Goal: Check status: Check status

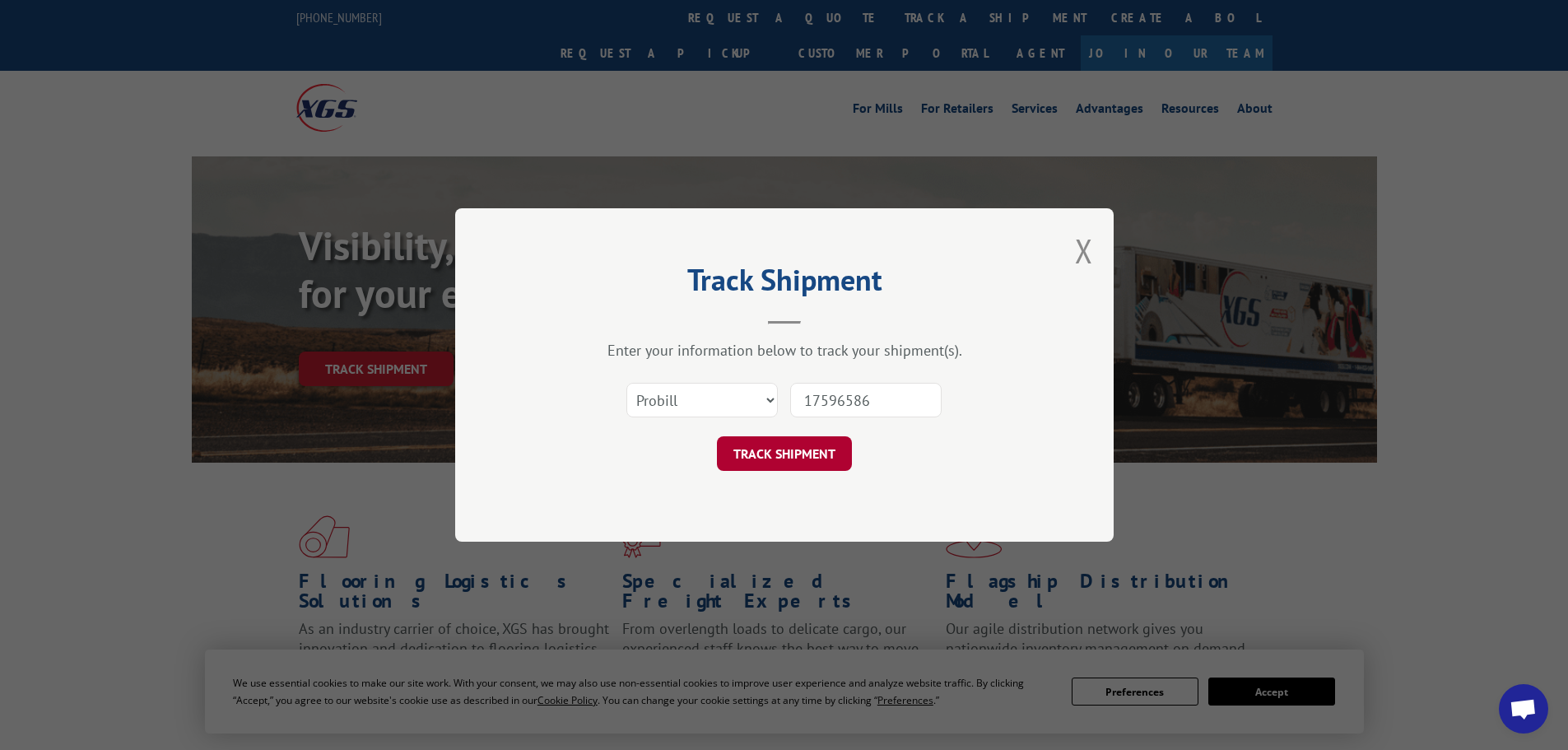
type input "17596586"
click at [807, 447] on button "TRACK SHIPMENT" at bounding box center [784, 453] width 135 height 34
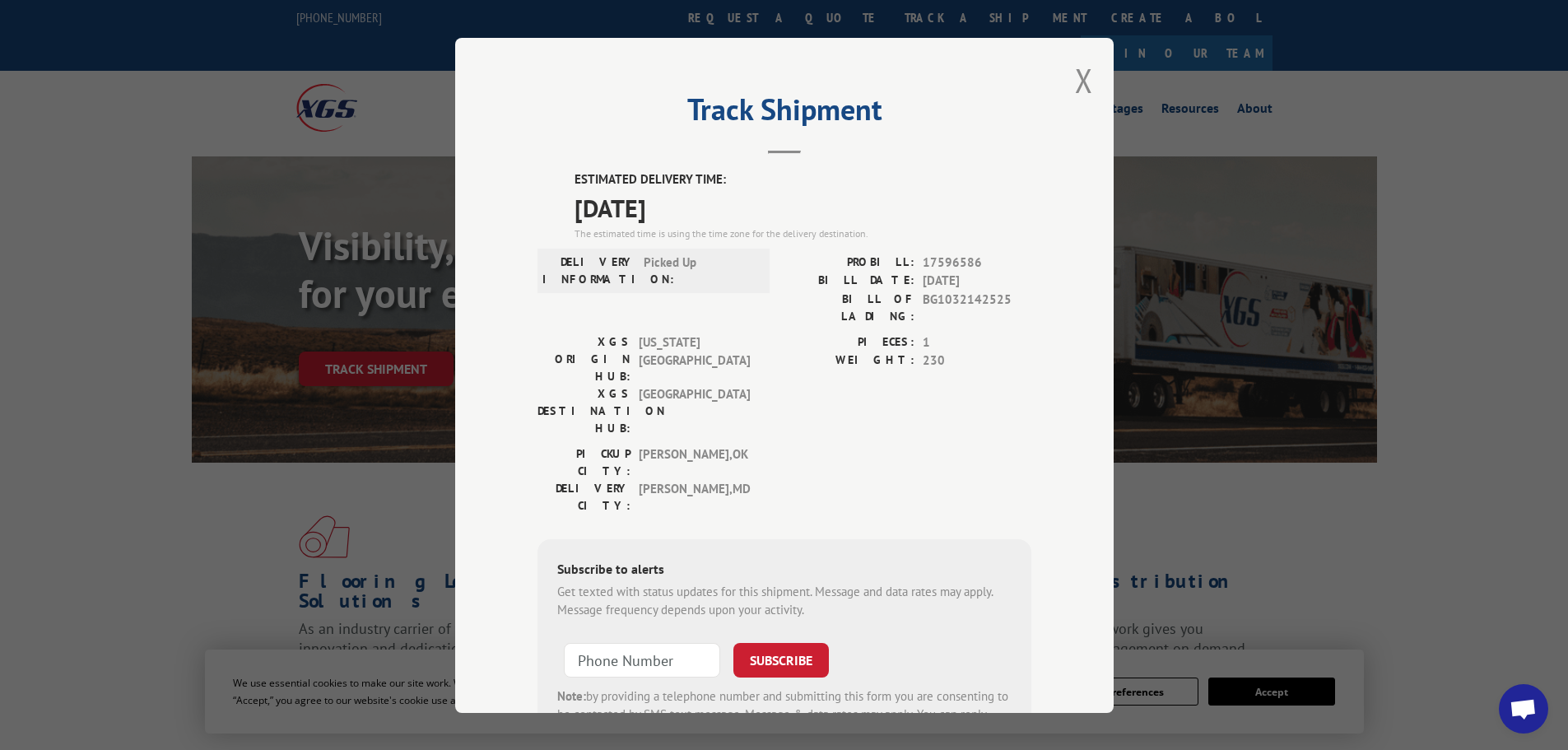
click at [832, 333] on label "PIECES:" at bounding box center [848, 342] width 130 height 19
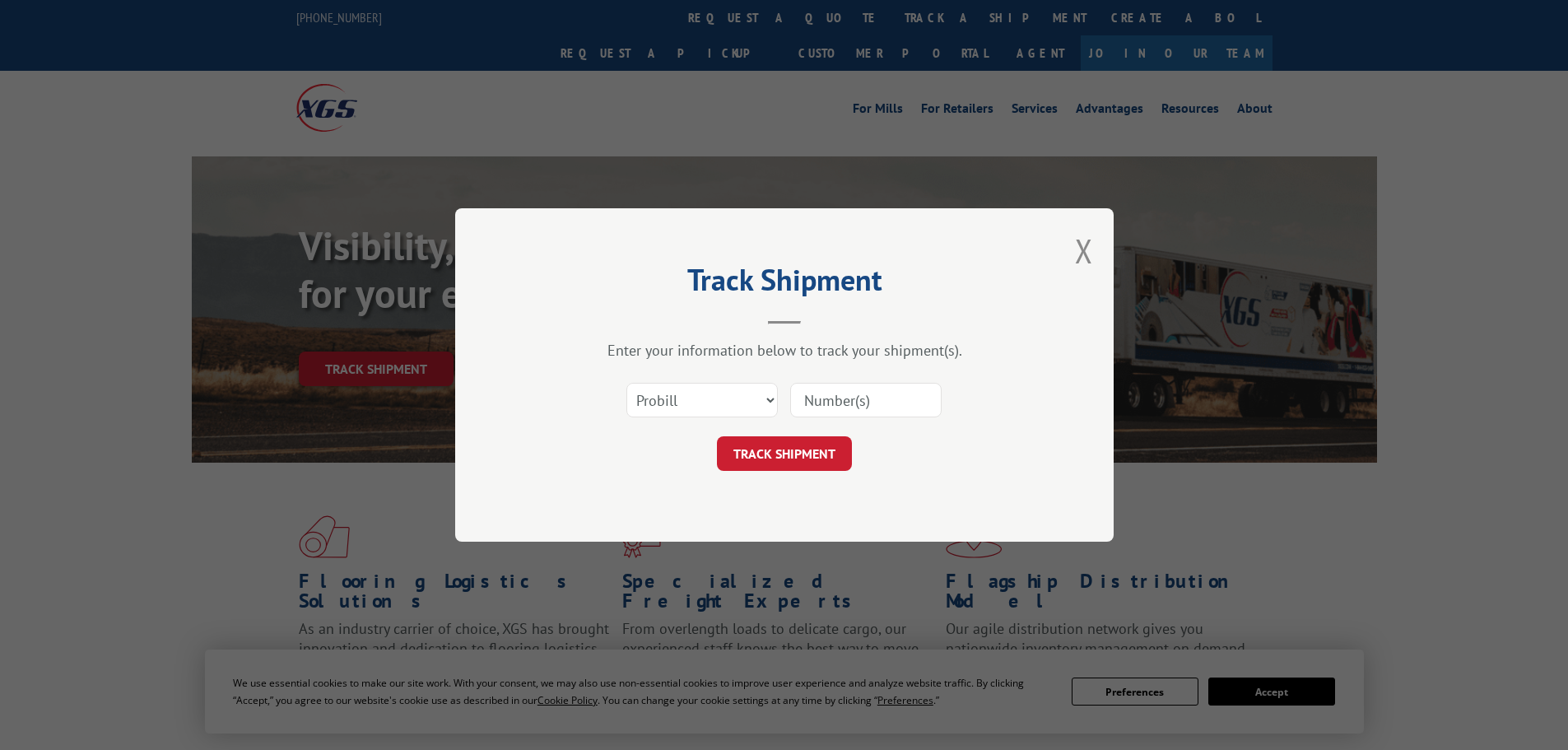
drag, startPoint x: 854, startPoint y: 391, endPoint x: 849, endPoint y: 414, distance: 23.5
click at [854, 391] on input at bounding box center [865, 399] width 151 height 34
paste input "17596580"
type input "17596580"
click at [830, 457] on button "TRACK SHIPMENT" at bounding box center [784, 453] width 135 height 34
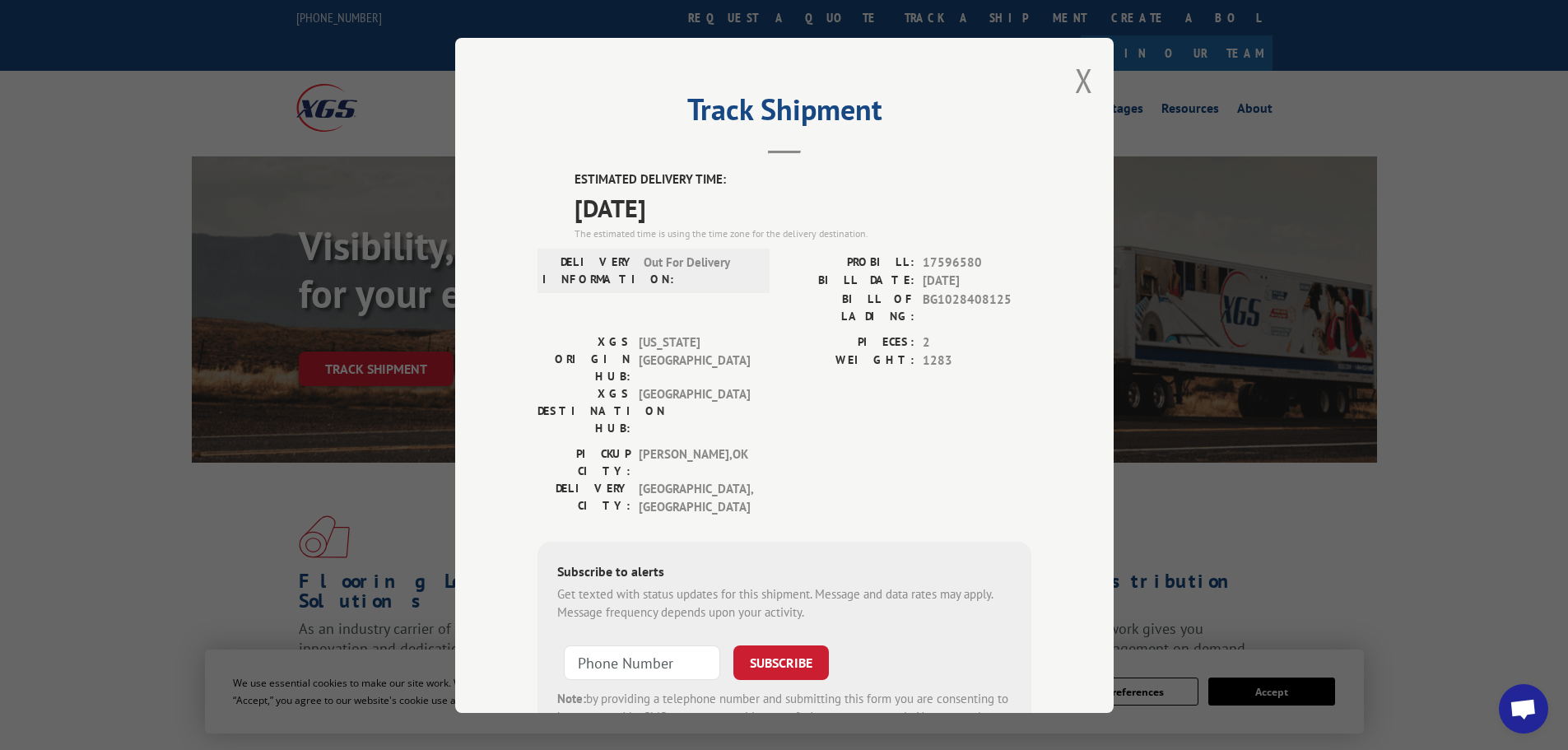
drag, startPoint x: 1055, startPoint y: 83, endPoint x: 1070, endPoint y: 81, distance: 15.1
click at [1058, 83] on div "Track Shipment ESTIMATED DELIVERY TIME: [DATE] The estimated time is using the …" at bounding box center [784, 375] width 658 height 675
click at [1075, 81] on button "Close modal" at bounding box center [1084, 80] width 19 height 44
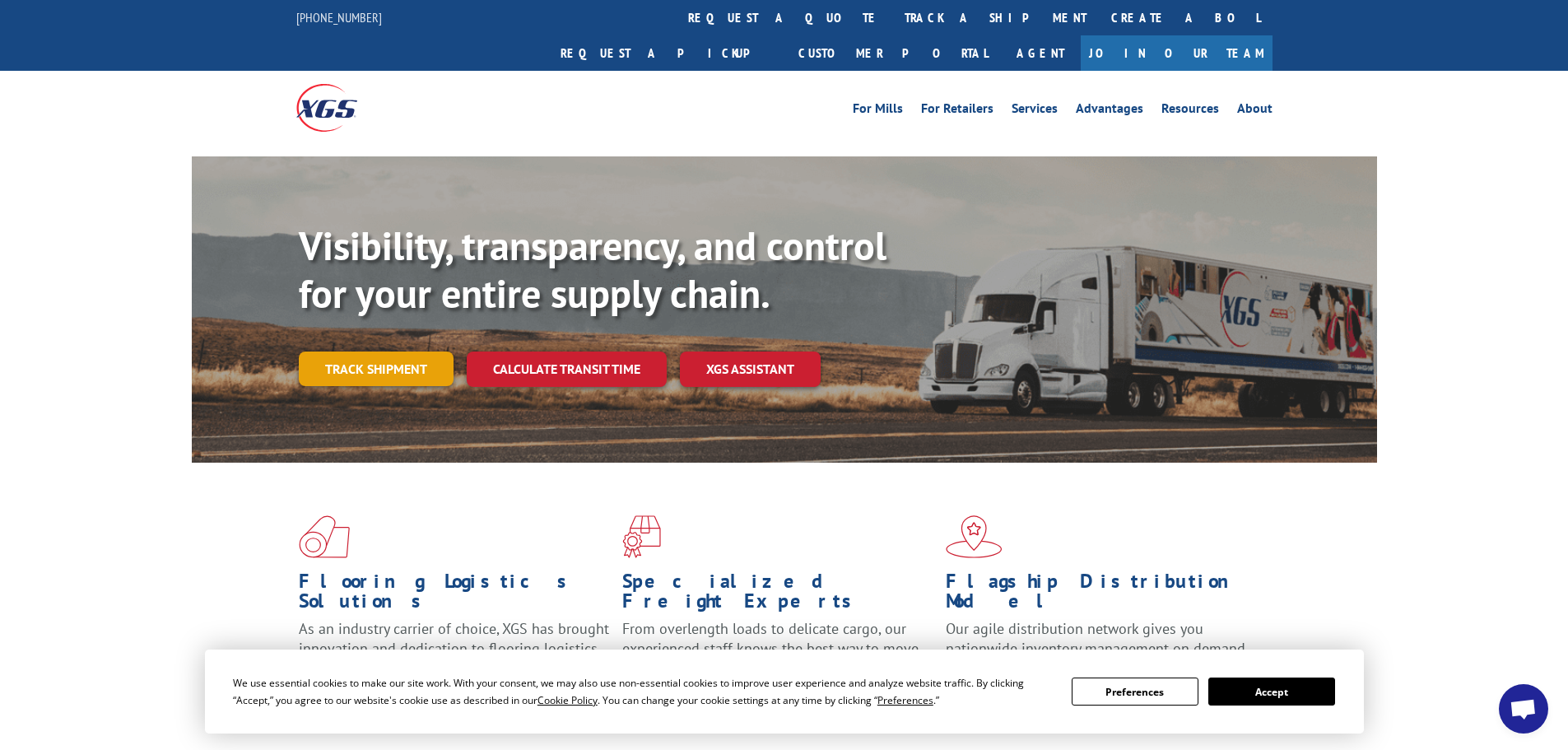
click at [376, 352] on link "Track shipment" at bounding box center [376, 368] width 154 height 34
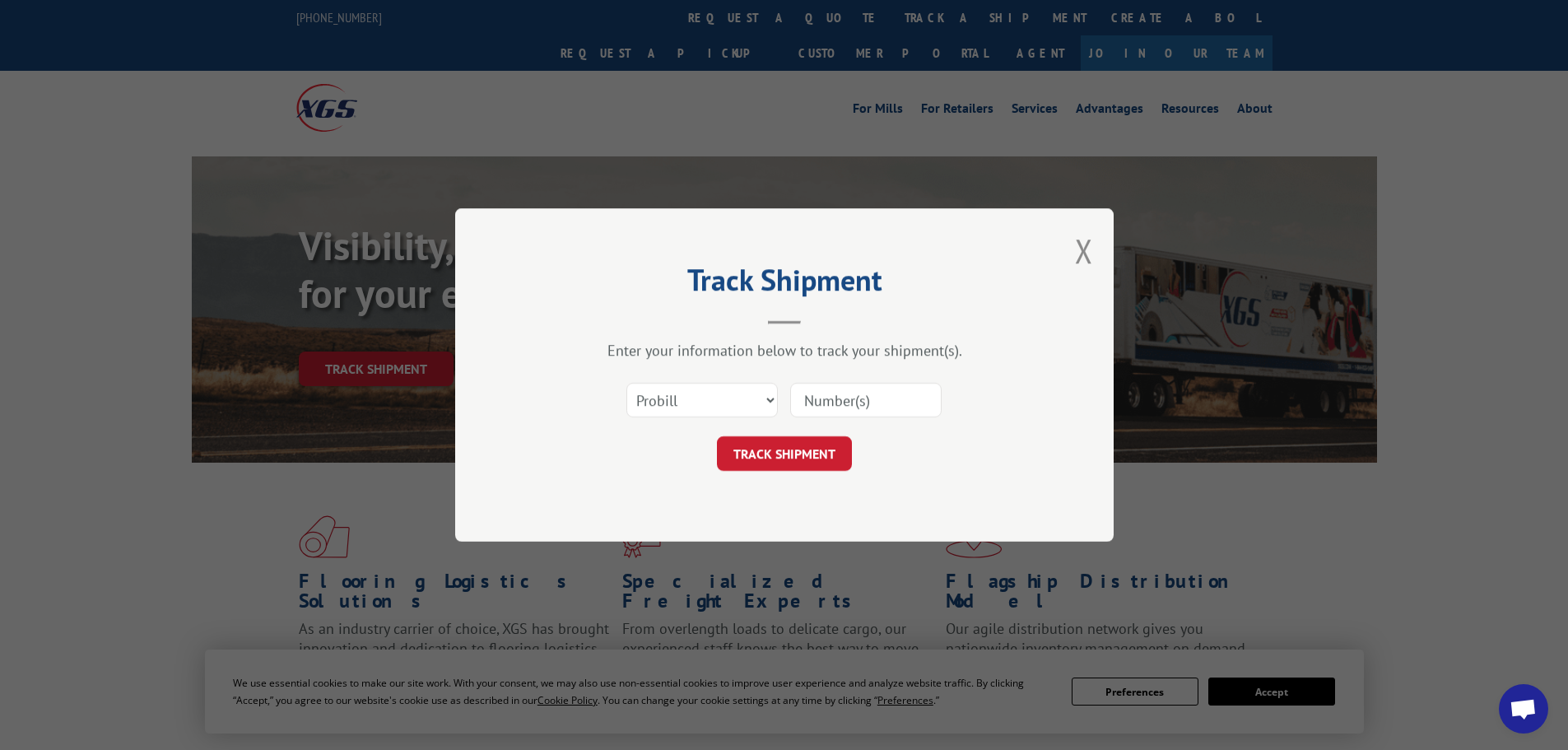
drag, startPoint x: 837, startPoint y: 395, endPoint x: 834, endPoint y: 406, distance: 11.4
click at [837, 395] on input at bounding box center [865, 399] width 151 height 34
paste input "17596581"
type input "17596581"
click at [822, 439] on button "TRACK SHIPMENT" at bounding box center [784, 453] width 135 height 34
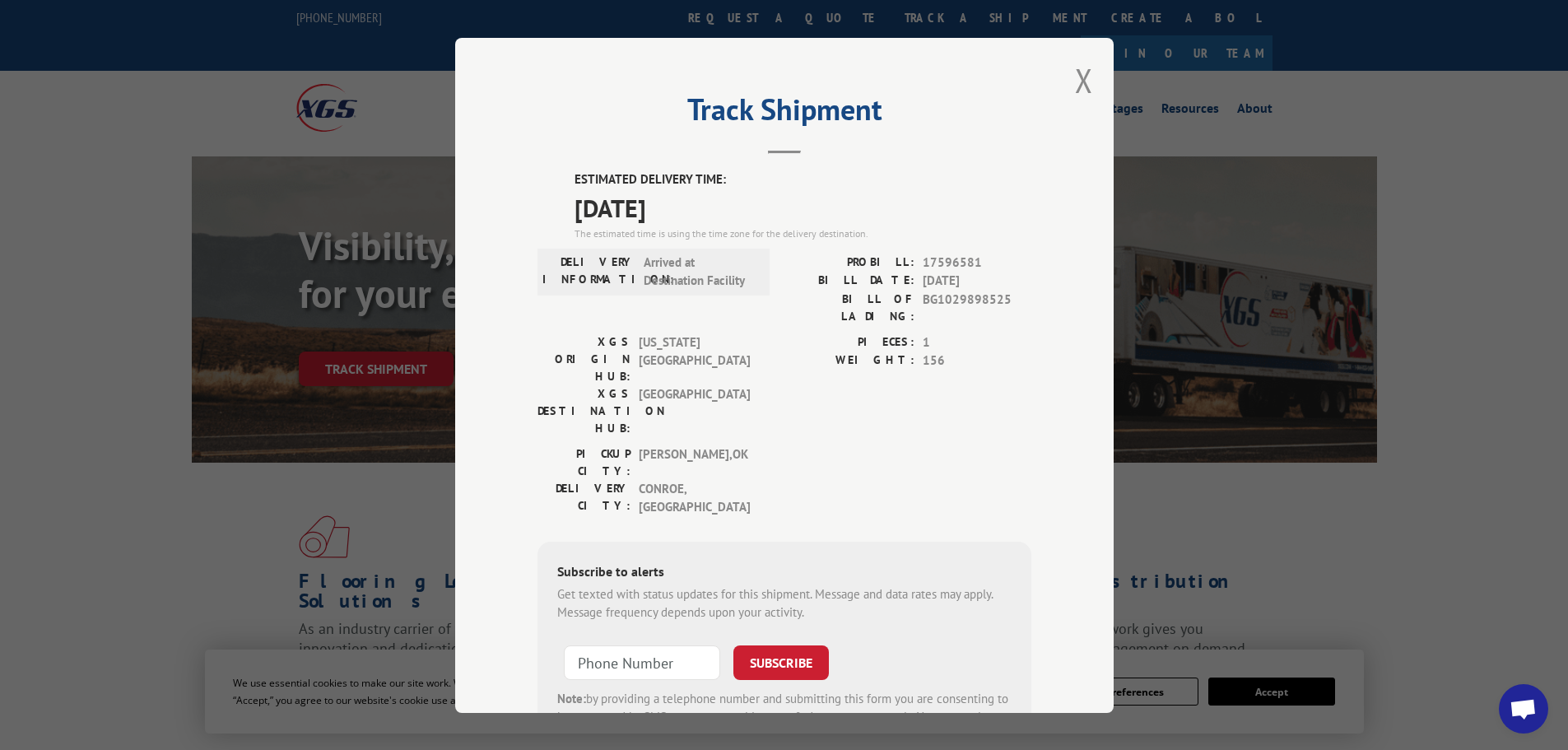
click at [1066, 75] on div "Track Shipment ESTIMATED DELIVERY TIME: [DATE] The estimated time is using the …" at bounding box center [784, 375] width 658 height 675
click at [1089, 82] on div "Track Shipment ESTIMATED DELIVERY TIME: [DATE] The estimated time is using the …" at bounding box center [784, 375] width 658 height 675
click at [1075, 83] on button "Close modal" at bounding box center [1084, 80] width 19 height 44
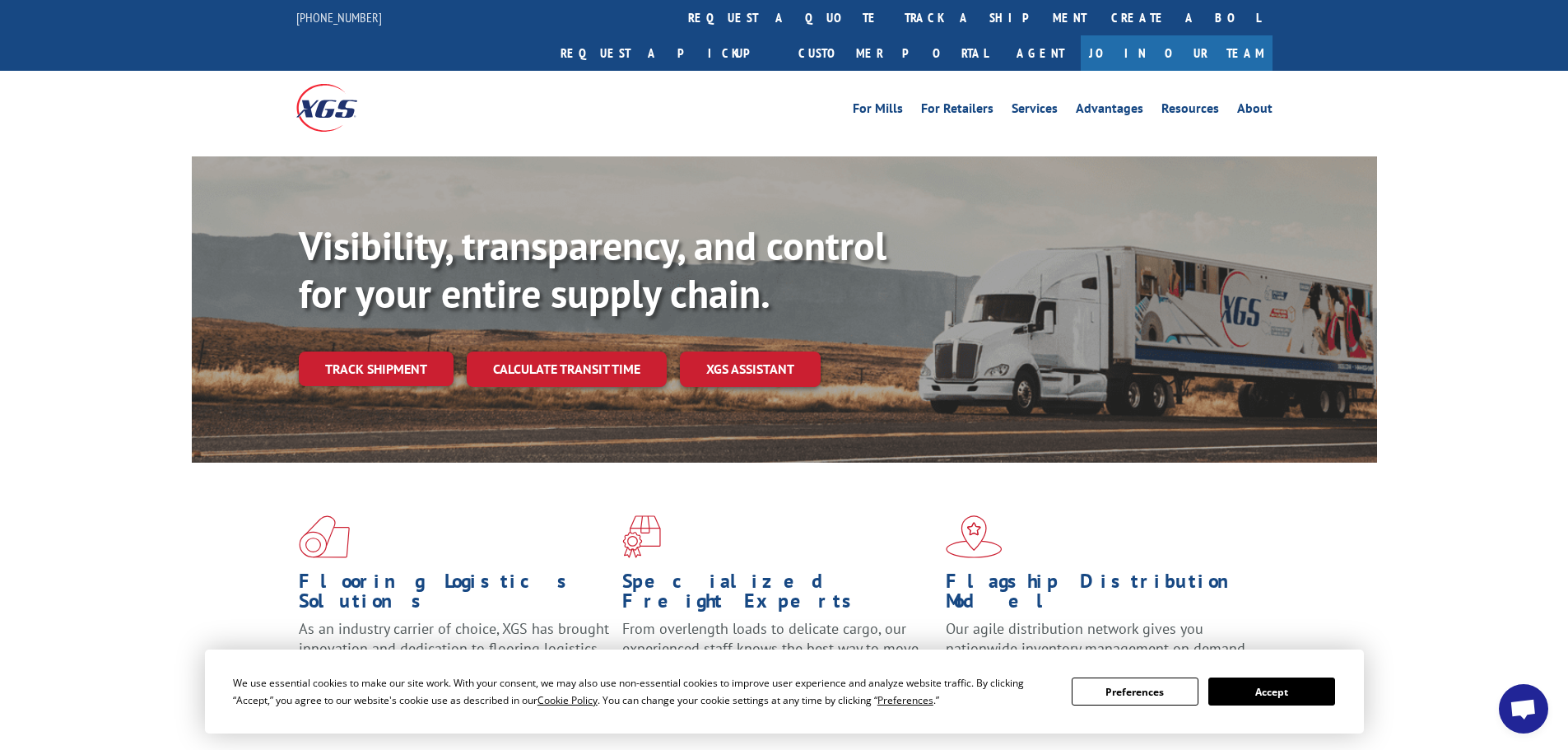
drag, startPoint x: 378, startPoint y: 331, endPoint x: 525, endPoint y: 316, distance: 147.8
click at [380, 352] on link "Track shipment" at bounding box center [376, 368] width 154 height 34
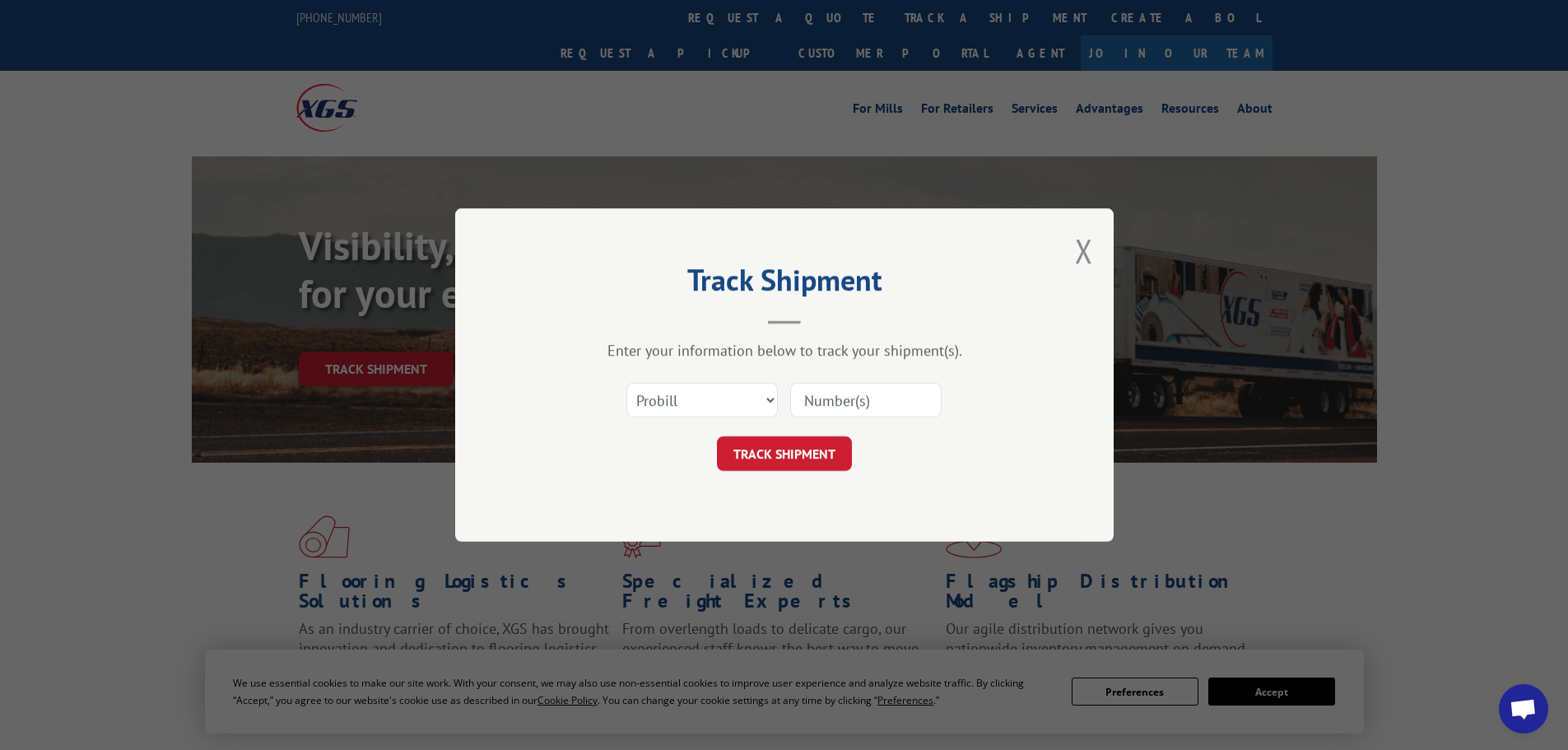
click at [888, 410] on input at bounding box center [865, 399] width 151 height 34
paste input "17596582"
type input "17596582"
click at [804, 447] on button "TRACK SHIPMENT" at bounding box center [784, 453] width 135 height 34
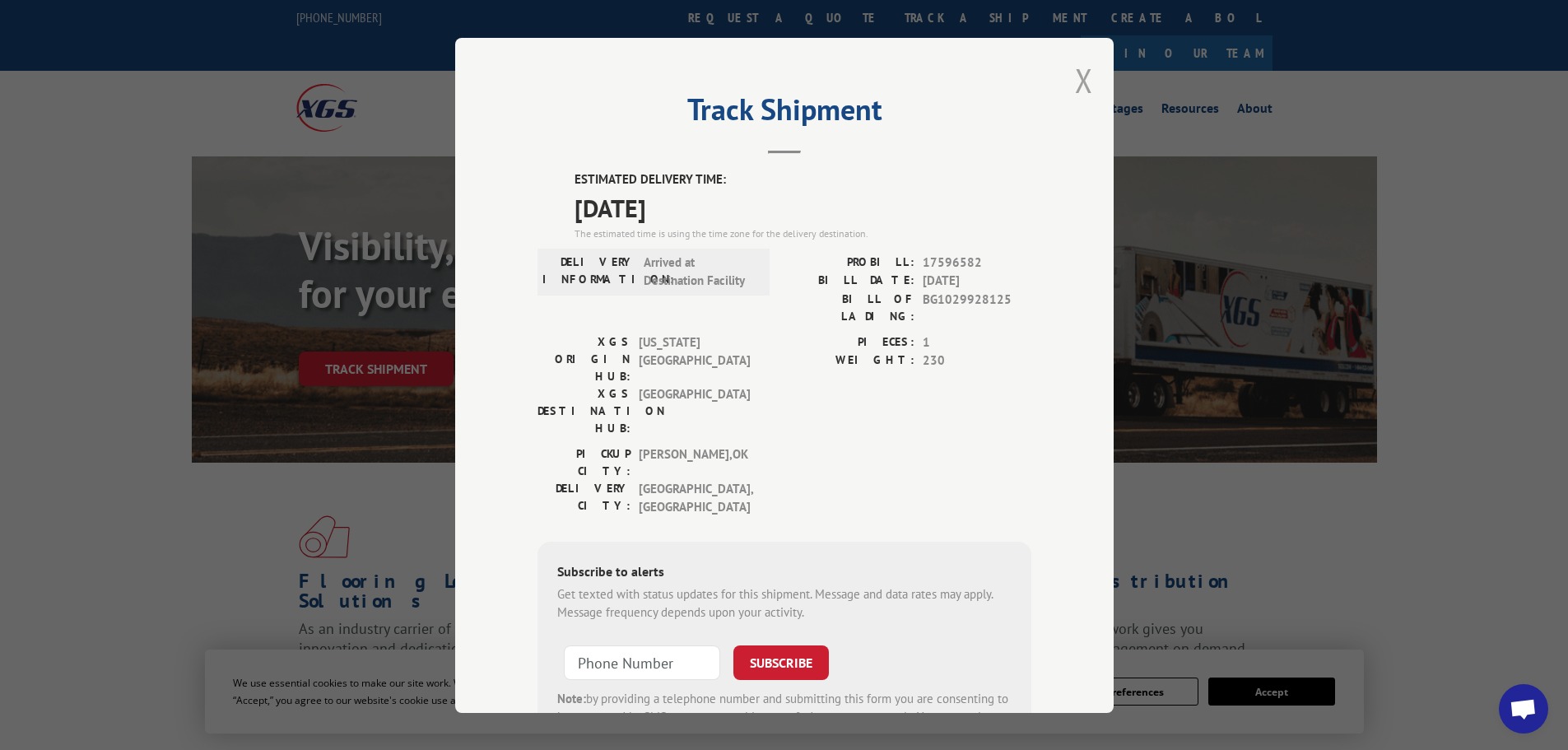
click at [1082, 91] on button "Close modal" at bounding box center [1084, 80] width 19 height 44
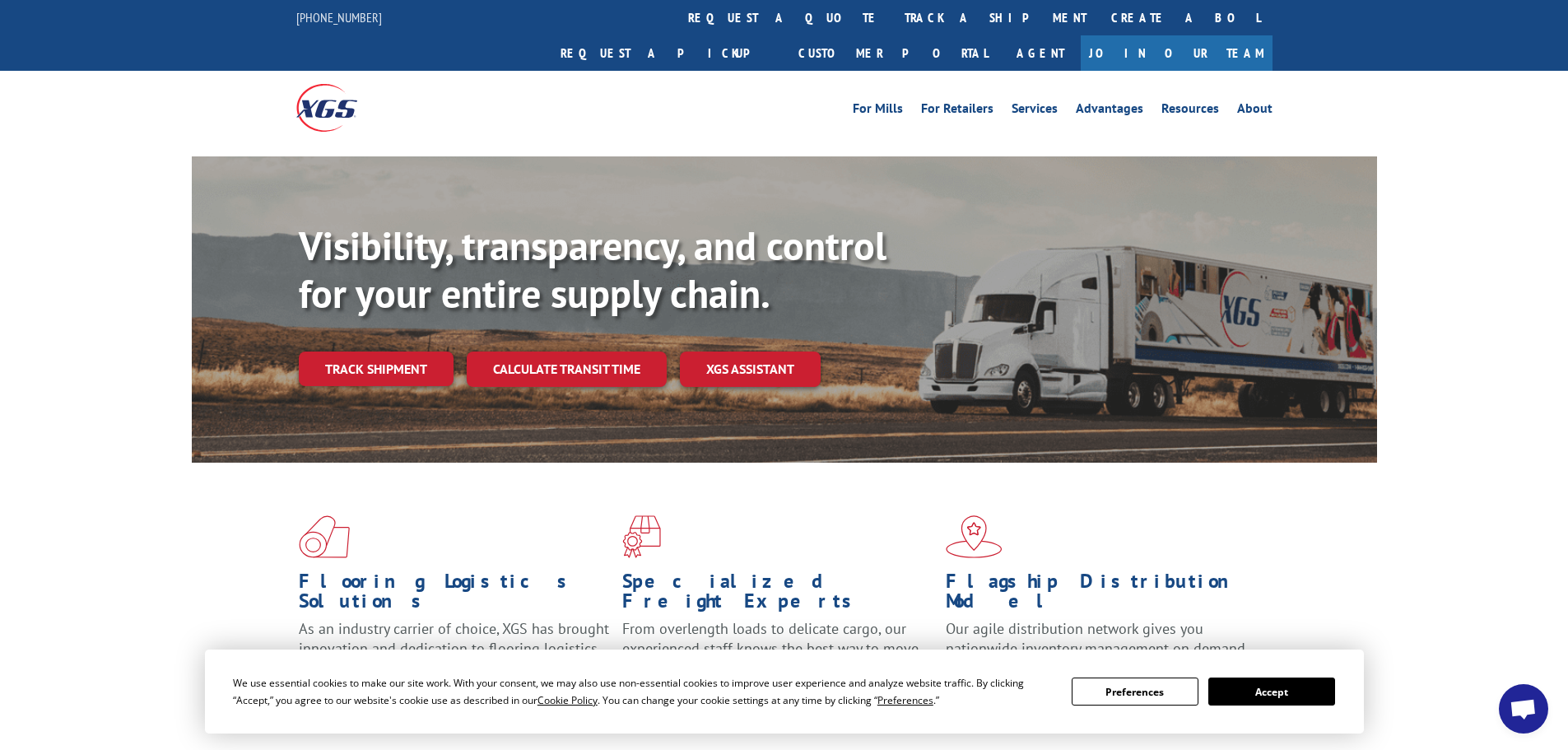
click at [385, 313] on div "Visibility, transparency, and control for your entire supply chain. Track shipm…" at bounding box center [838, 337] width 1078 height 229
click at [390, 352] on link "Track shipment" at bounding box center [376, 368] width 154 height 34
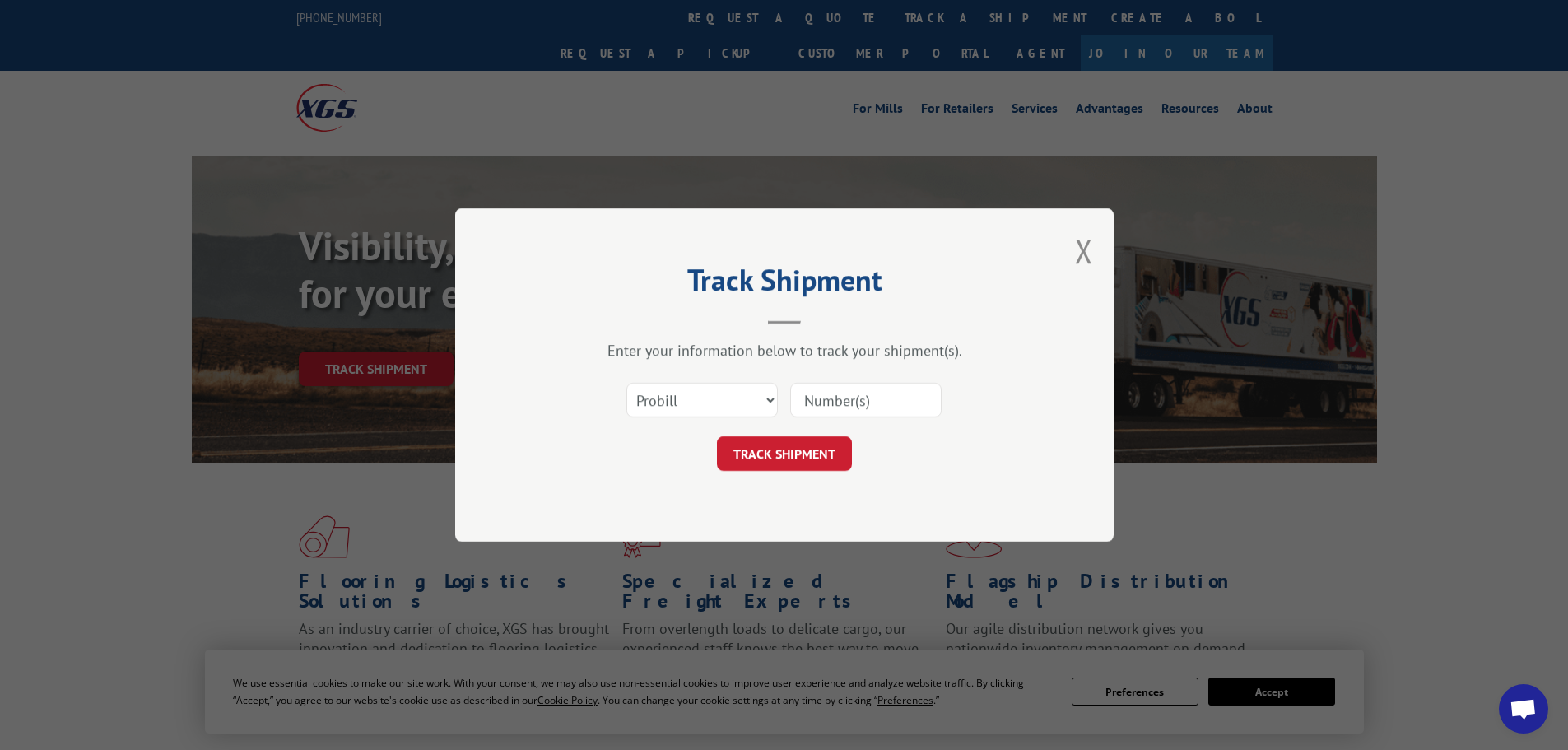
drag, startPoint x: 905, startPoint y: 400, endPoint x: 866, endPoint y: 415, distance: 41.8
click at [904, 400] on input at bounding box center [865, 399] width 151 height 34
paste input "17596583"
type input "17596583"
click at [767, 453] on button "TRACK SHIPMENT" at bounding box center [784, 453] width 135 height 34
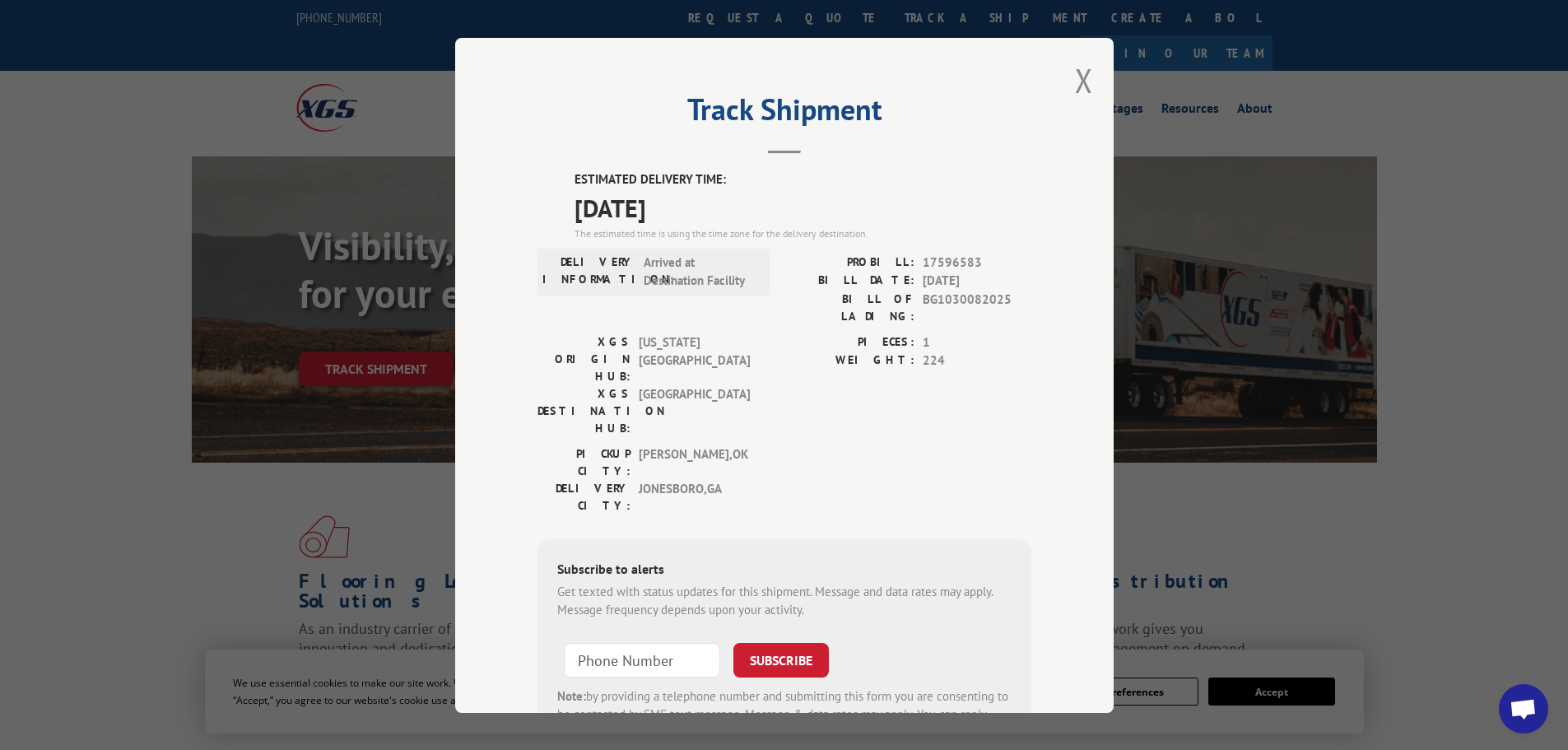
click at [1060, 81] on div "Track Shipment ESTIMATED DELIVERY TIME: [DATE] The estimated time is using the …" at bounding box center [784, 375] width 658 height 675
click at [1076, 81] on button "Close modal" at bounding box center [1084, 80] width 19 height 44
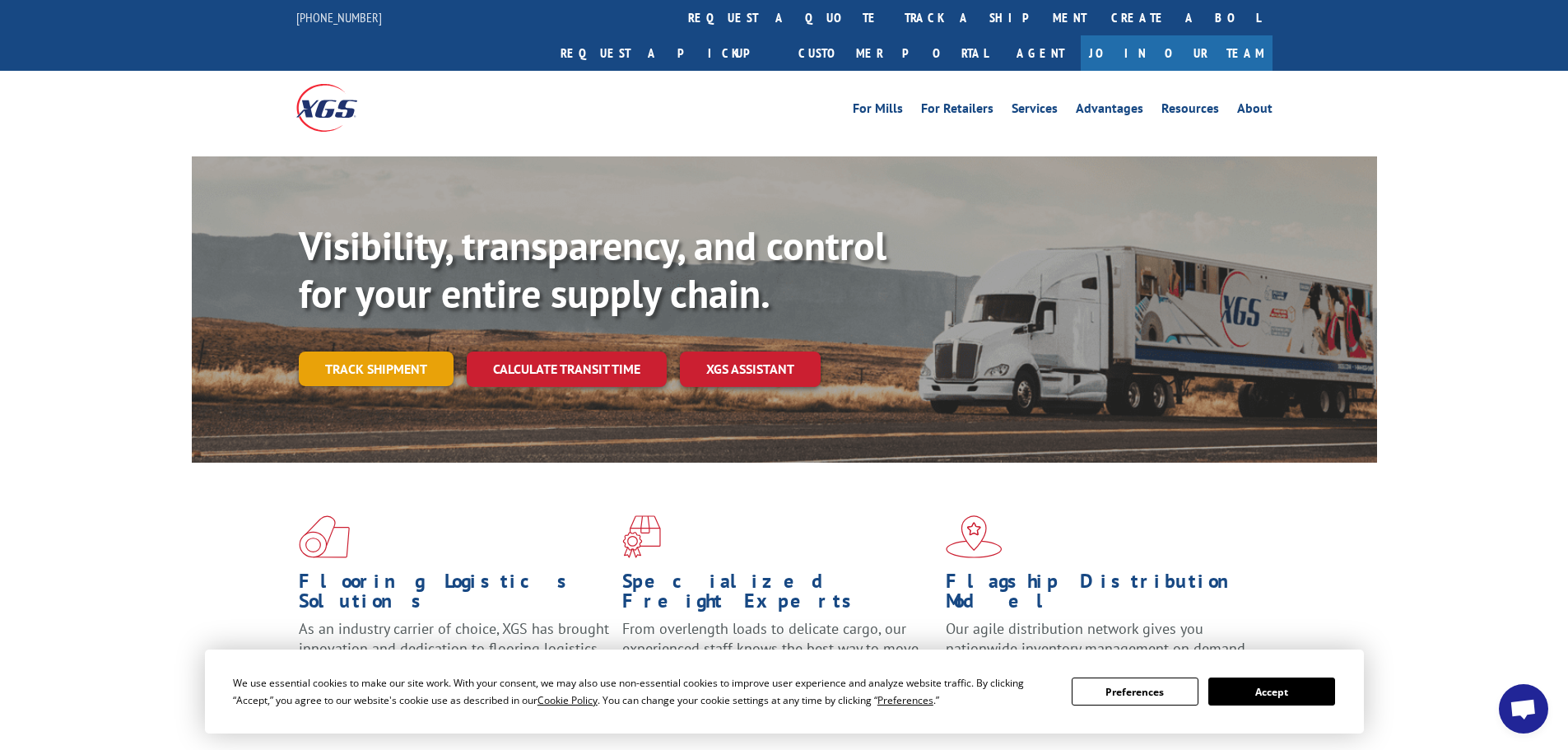
click at [411, 352] on link "Track shipment" at bounding box center [376, 368] width 154 height 34
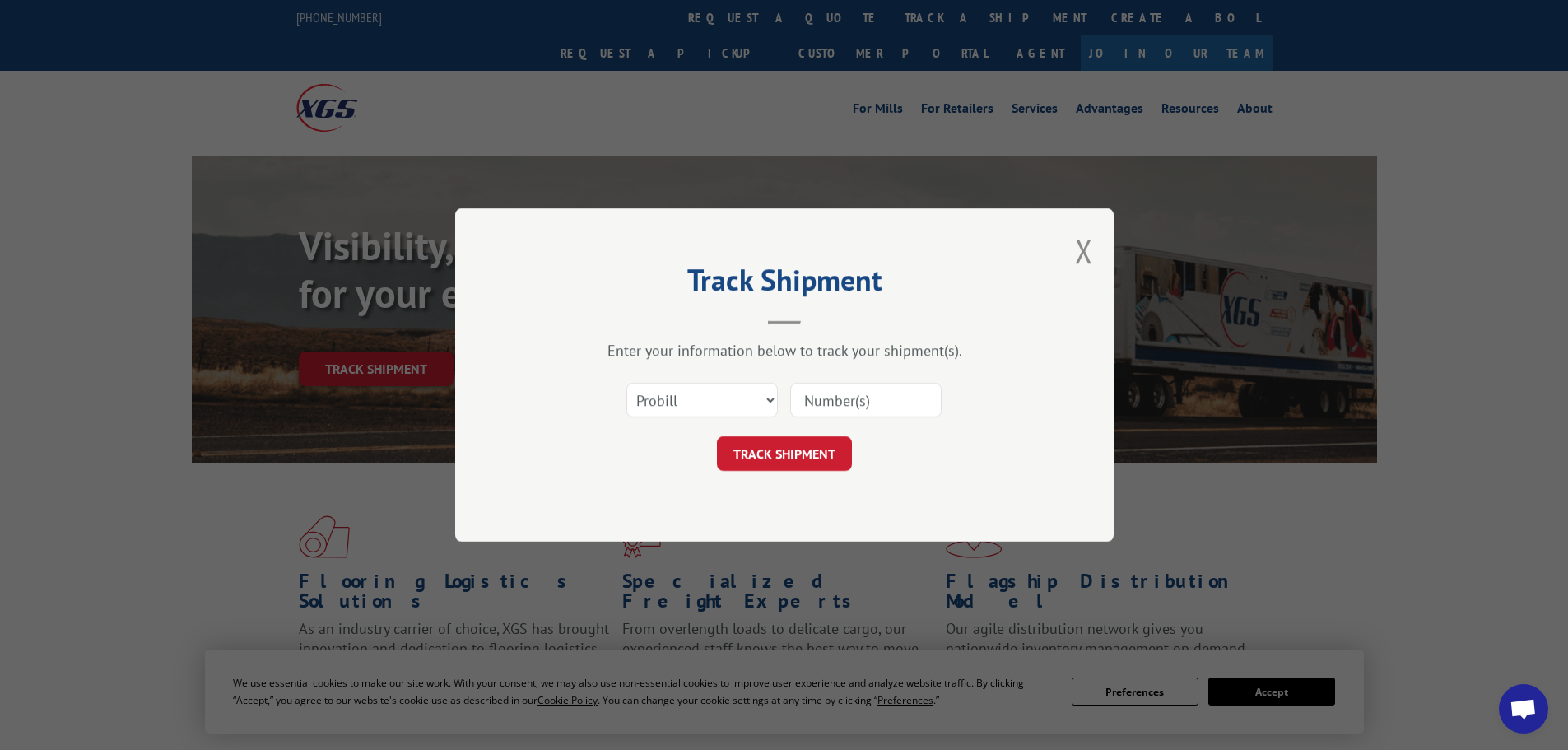
click at [411, 326] on div "Track Shipment Enter your information below to track your shipment(s). Select c…" at bounding box center [784, 375] width 1568 height 750
click at [856, 392] on input at bounding box center [865, 399] width 151 height 34
paste input "17596584"
type input "17596584"
click at [802, 459] on button "TRACK SHIPMENT" at bounding box center [784, 453] width 135 height 34
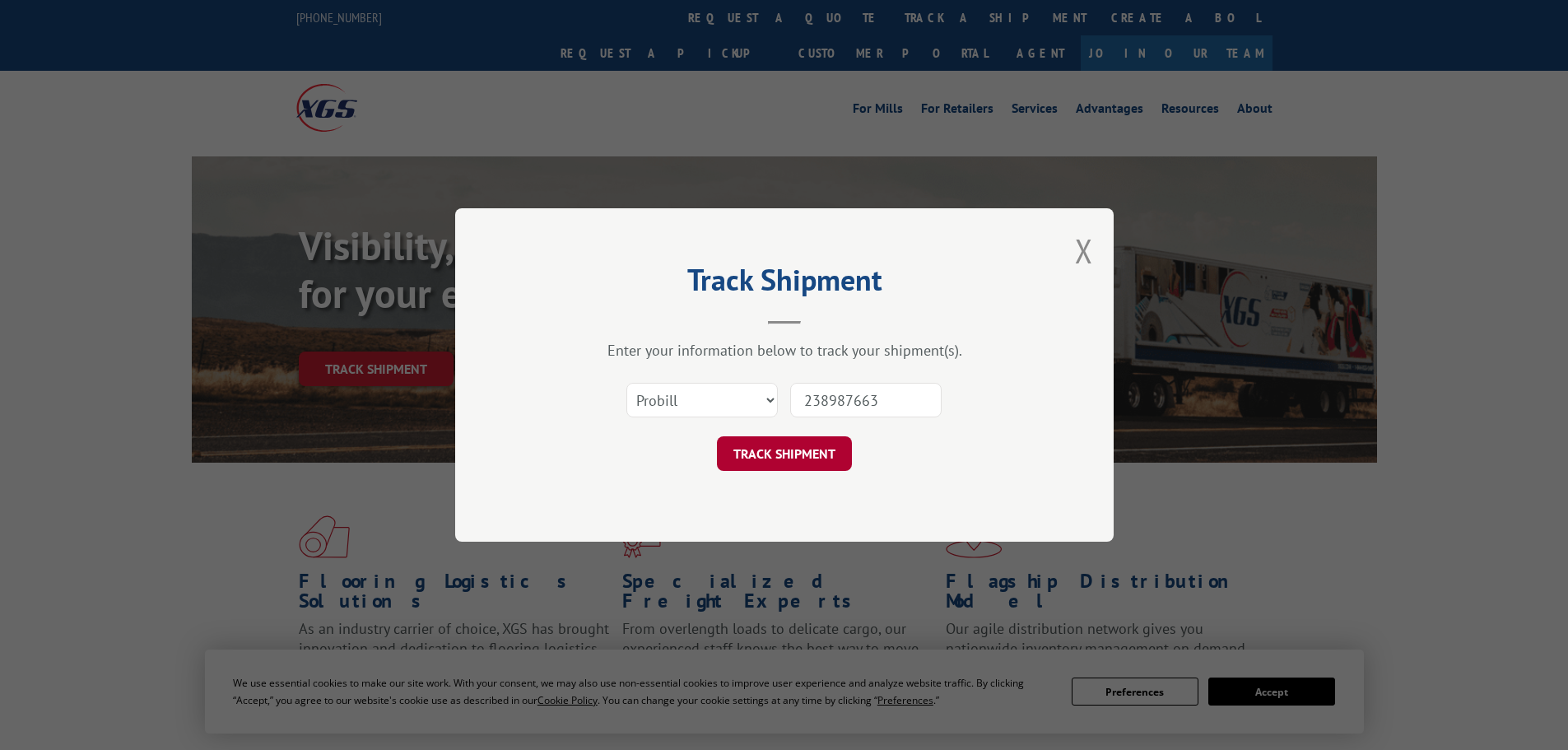
type input "238987663"
click at [815, 465] on button "TRACK SHIPMENT" at bounding box center [784, 453] width 135 height 34
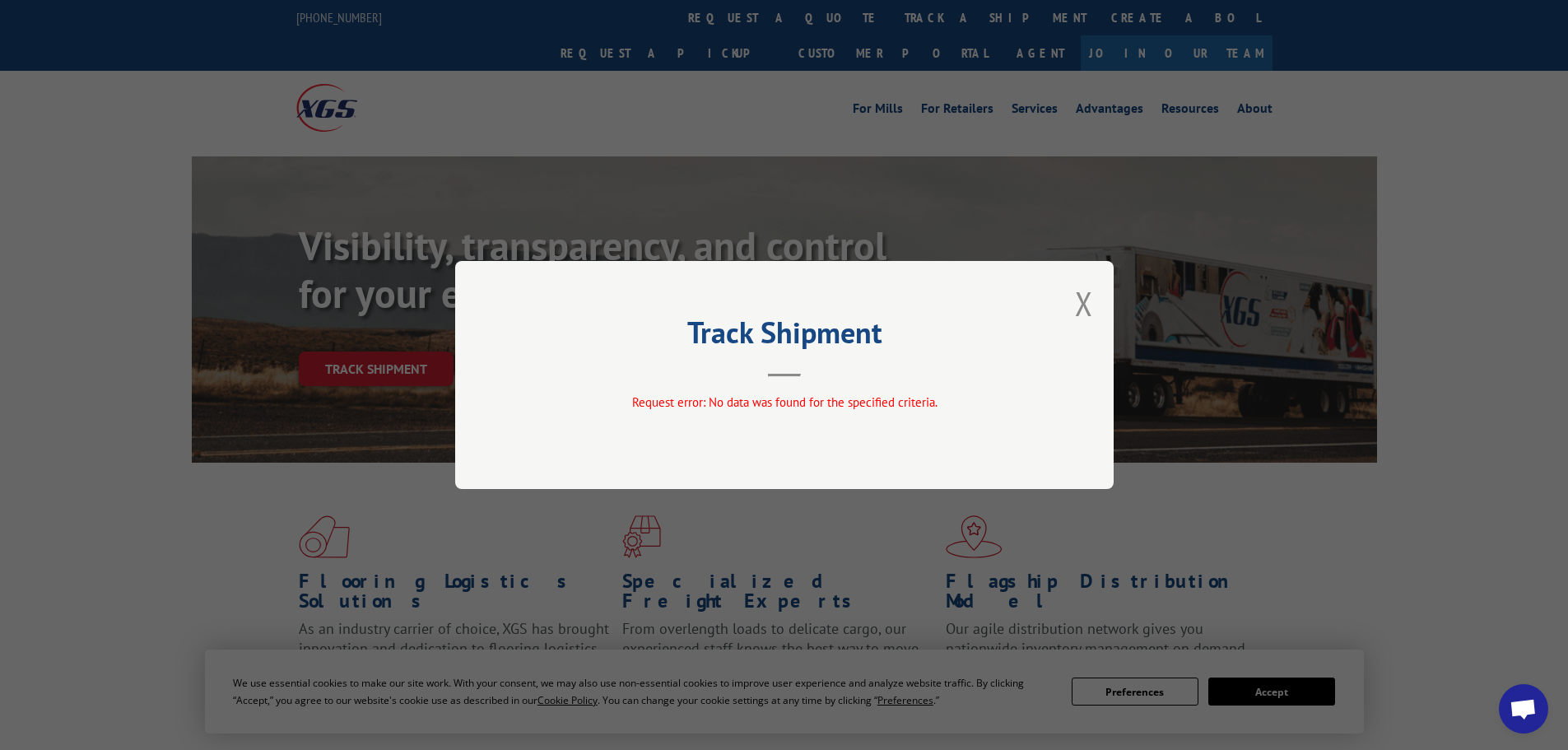
click at [1093, 307] on div "Track Shipment Request error: No data was found for the specified criteria." at bounding box center [784, 374] width 658 height 228
click at [1089, 305] on button "Close modal" at bounding box center [1084, 303] width 19 height 44
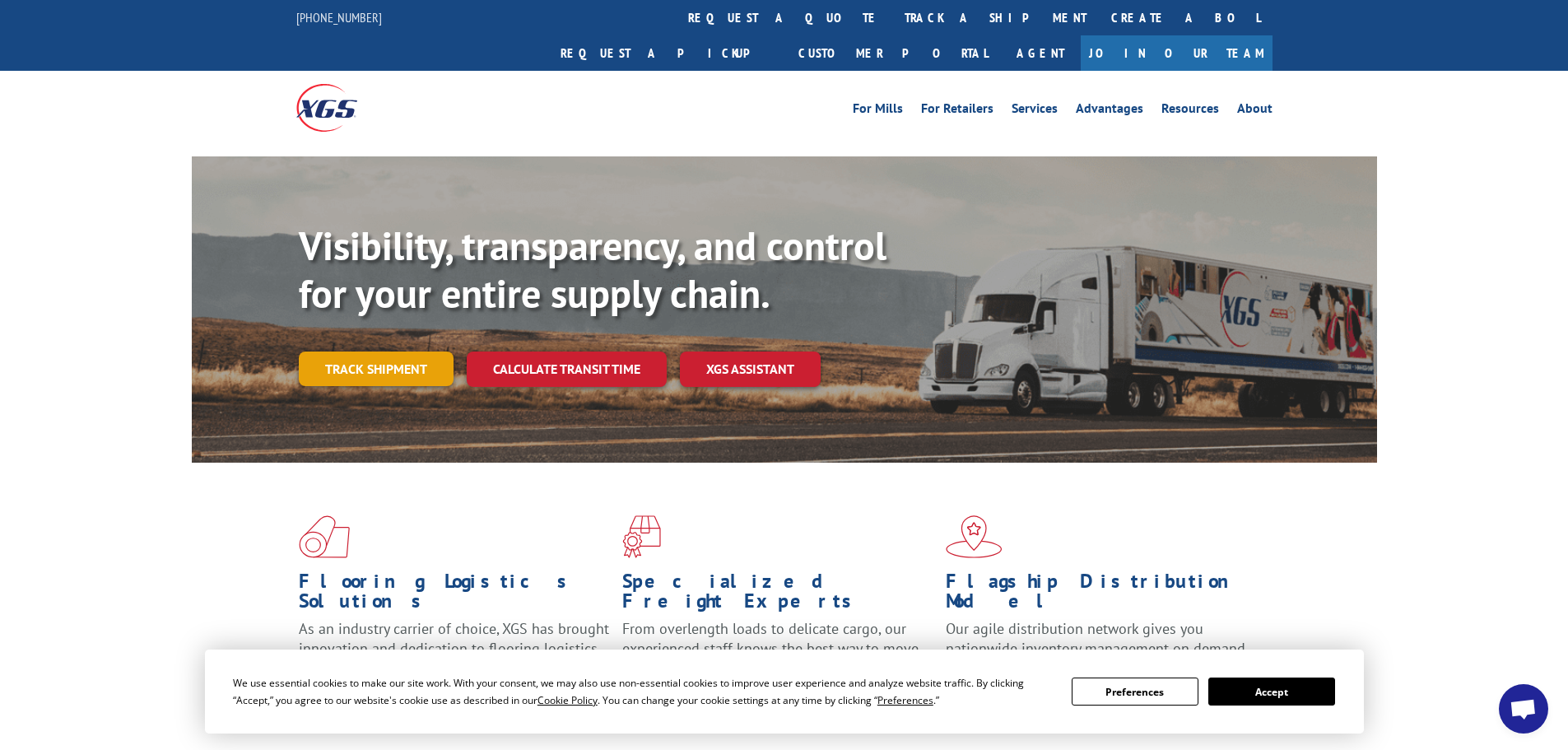
click at [456, 352] on div "Track shipment" at bounding box center [383, 368] width 168 height 34
click at [443, 352] on link "Track shipment" at bounding box center [376, 368] width 154 height 34
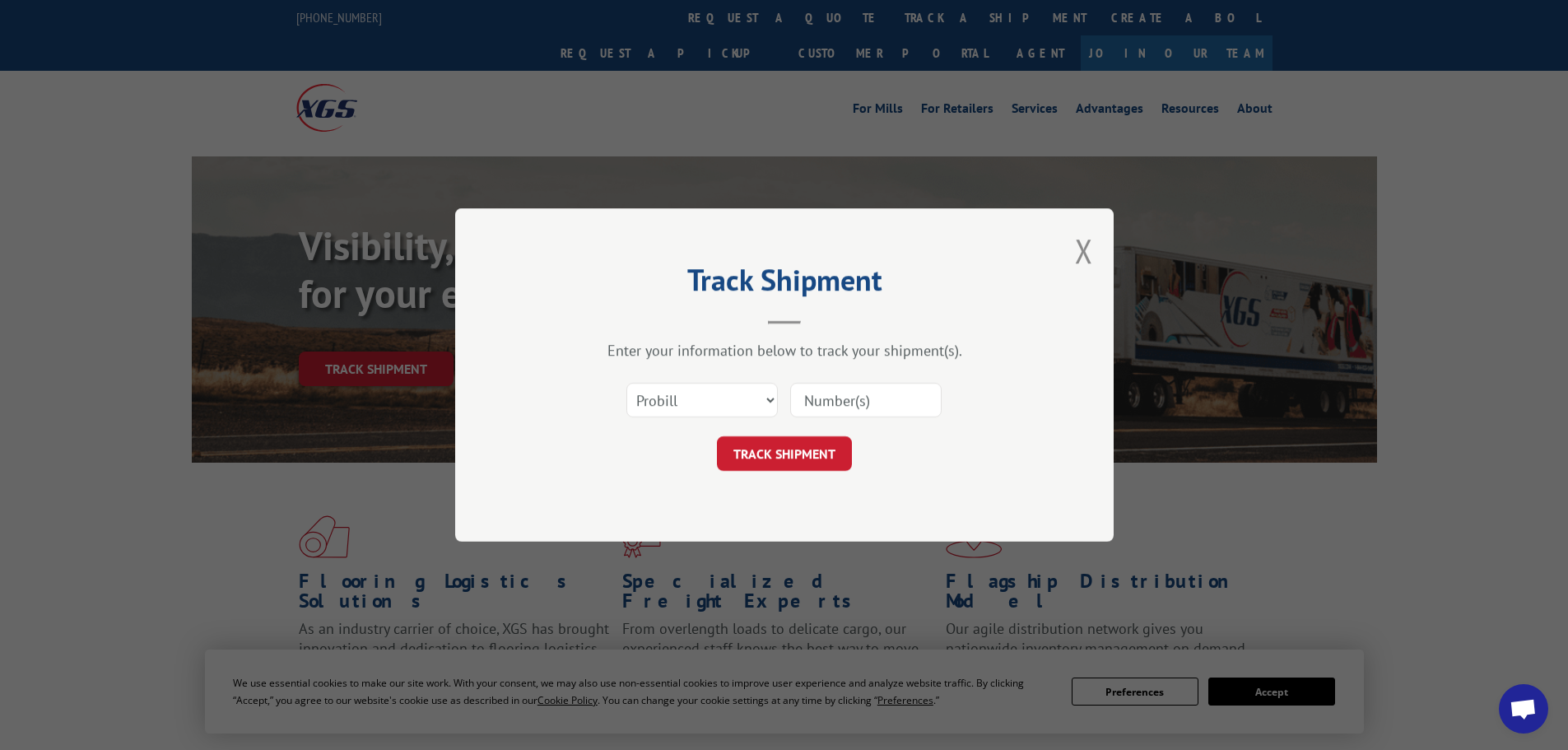
click at [926, 410] on input at bounding box center [865, 399] width 151 height 34
paste input "238987663"
type input "238987663"
click at [794, 439] on button "TRACK SHIPMENT" at bounding box center [784, 453] width 135 height 34
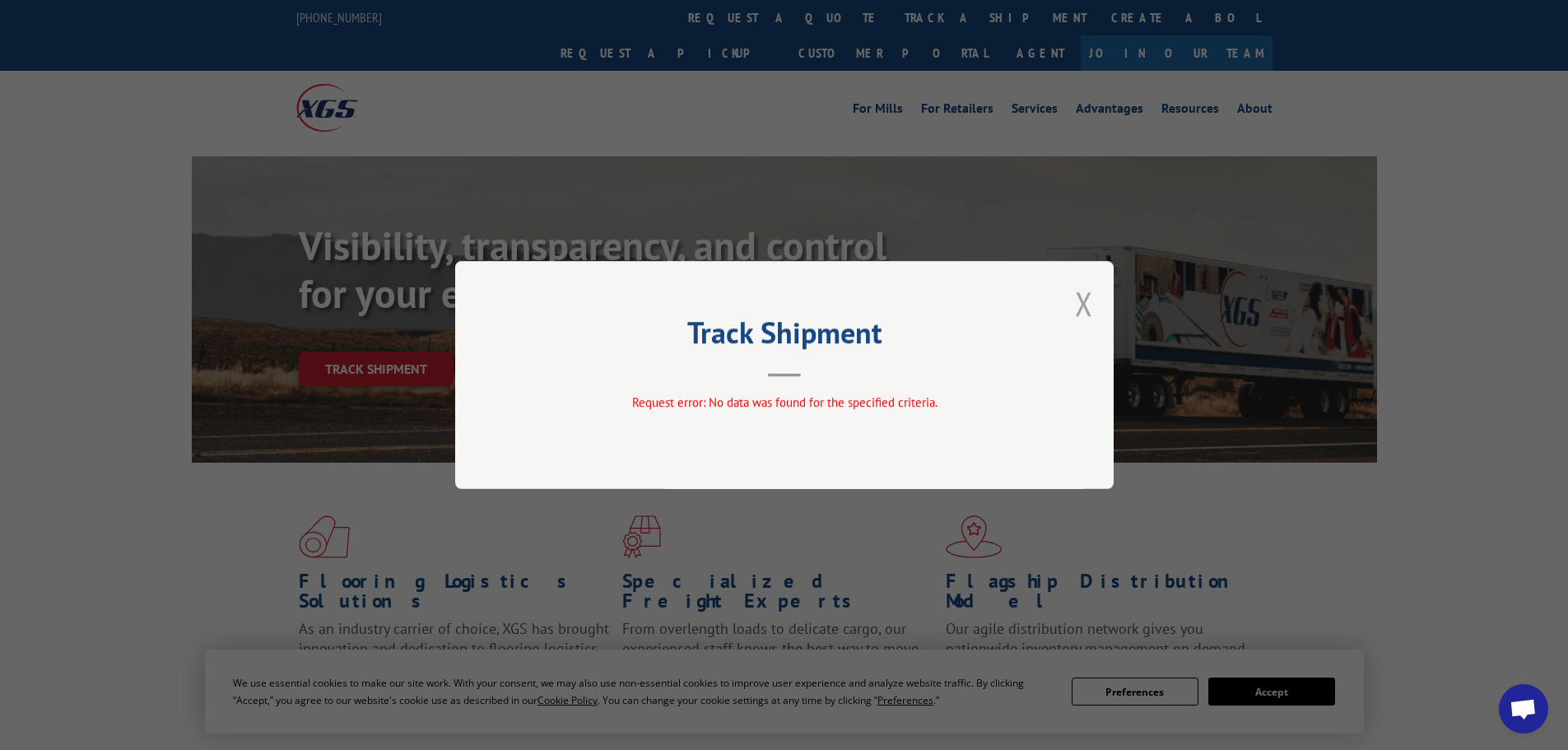
click at [1083, 309] on button "Close modal" at bounding box center [1084, 303] width 19 height 44
